Goal: Information Seeking & Learning: Learn about a topic

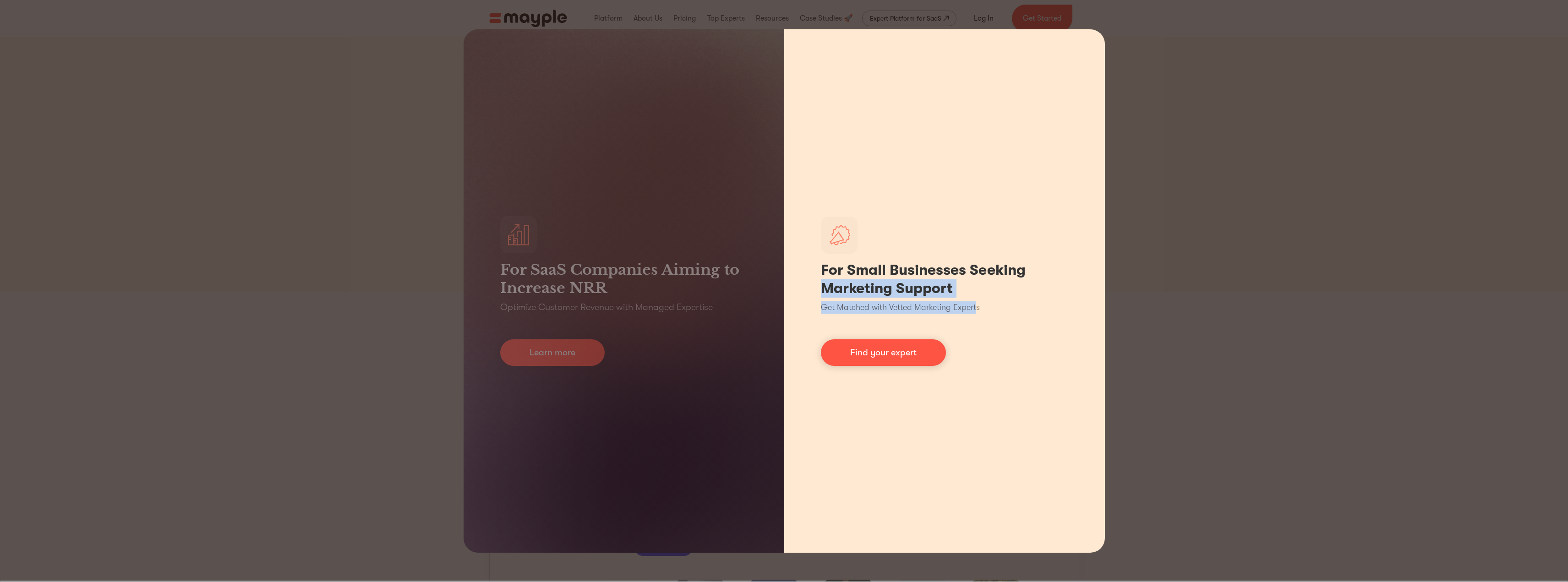
drag, startPoint x: 1275, startPoint y: 270, endPoint x: 978, endPoint y: 328, distance: 302.6
click at [978, 328] on div "For SaaS Companies Aiming to Increase NRR Optimize Customer Revenue with Manage…" at bounding box center [784, 291] width 1568 height 582
click at [919, 288] on h1 "For Small Businesses Seeking Marketing Support" at bounding box center [945, 279] width 247 height 37
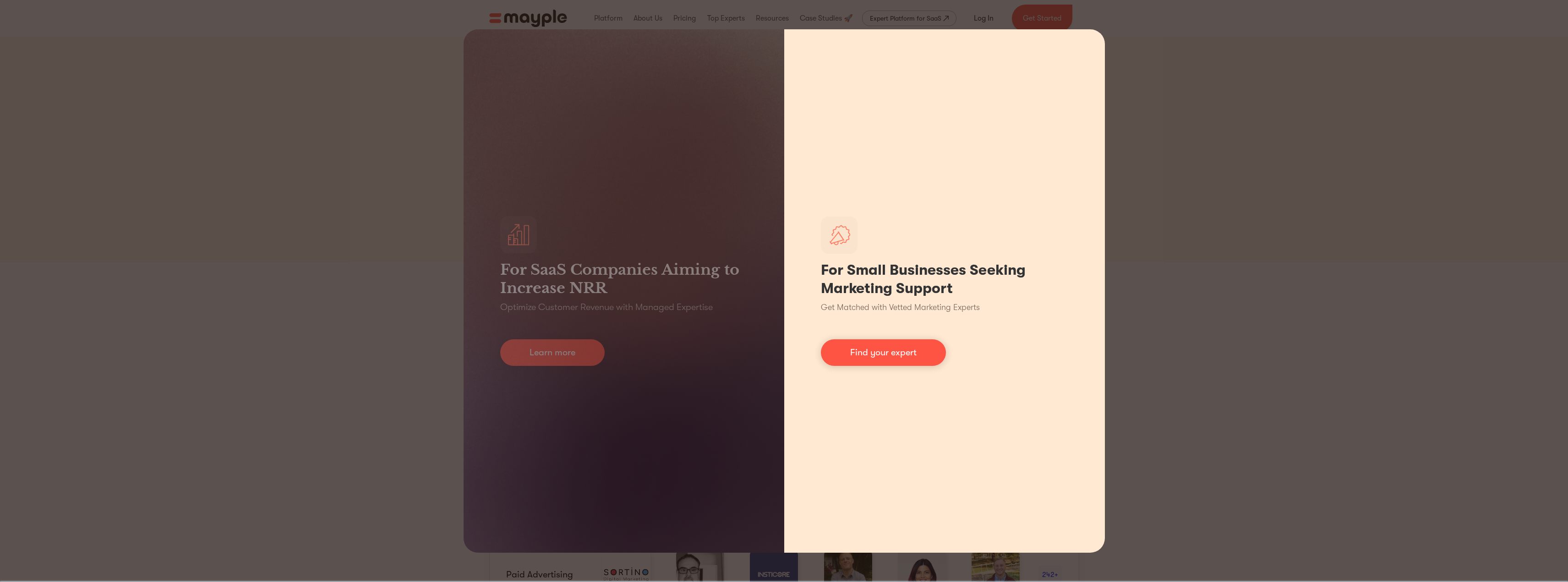
scroll to position [46, 0]
click at [914, 351] on link "Find your expert" at bounding box center [883, 353] width 125 height 27
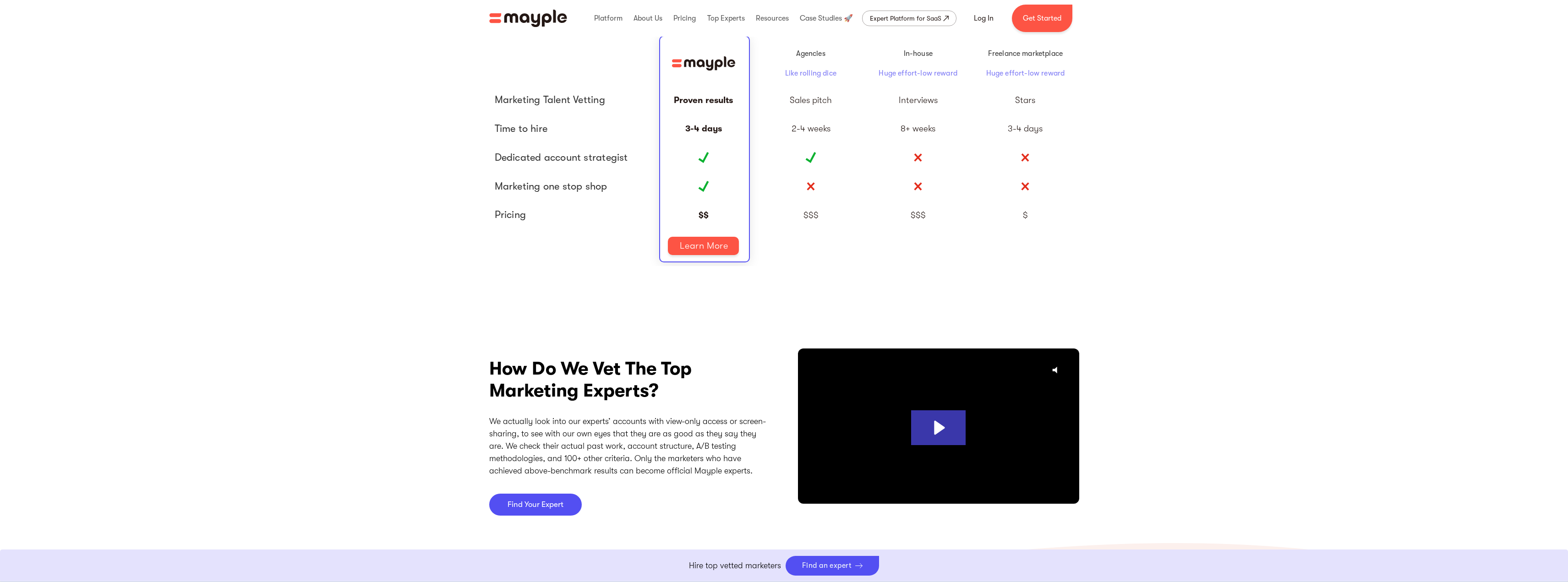
scroll to position [1924, 0]
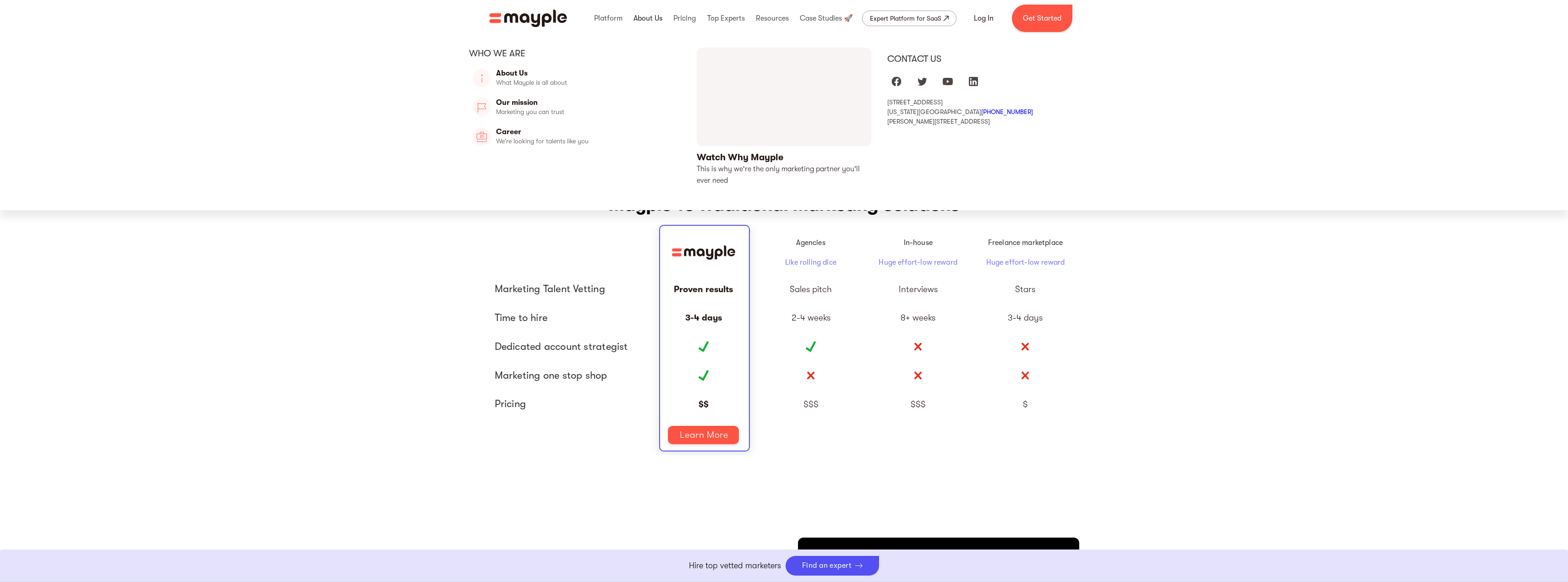
click at [653, 16] on link at bounding box center [648, 18] width 33 height 29
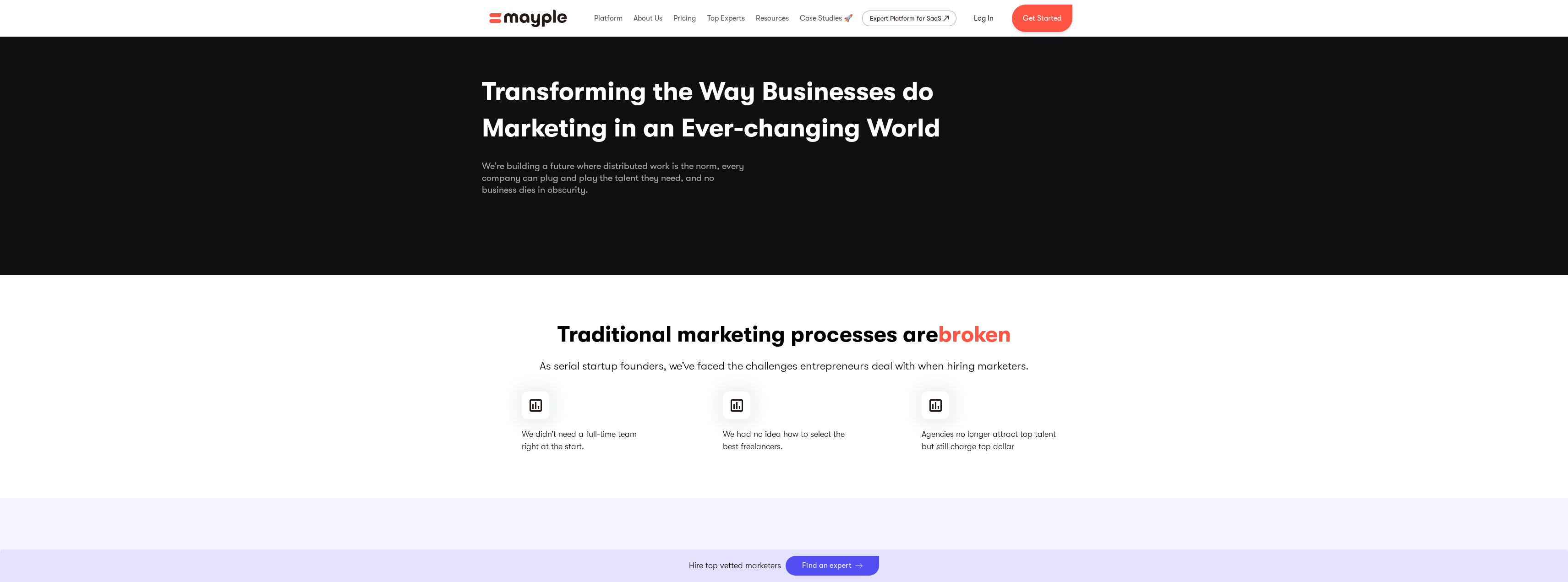
scroll to position [779, 0]
